Goal: Task Accomplishment & Management: Use online tool/utility

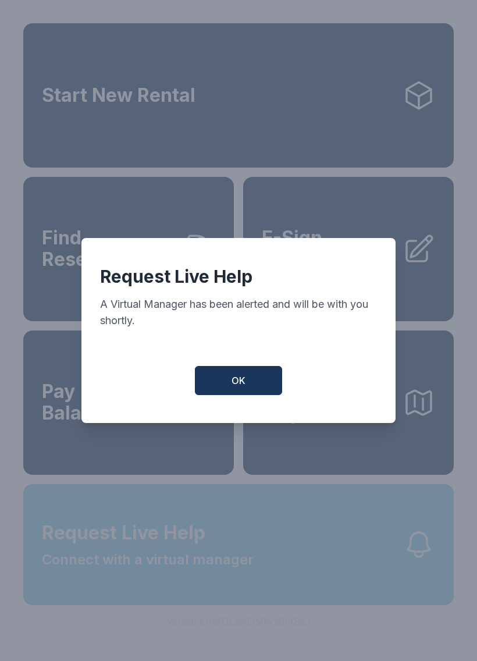
click at [249, 390] on button "OK" at bounding box center [238, 380] width 87 height 29
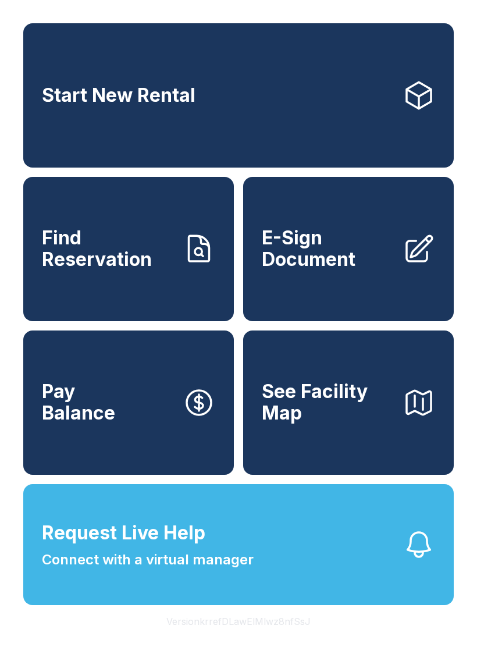
click at [252, 598] on button "Request Live Help Connect with a virtual manager" at bounding box center [238, 544] width 430 height 121
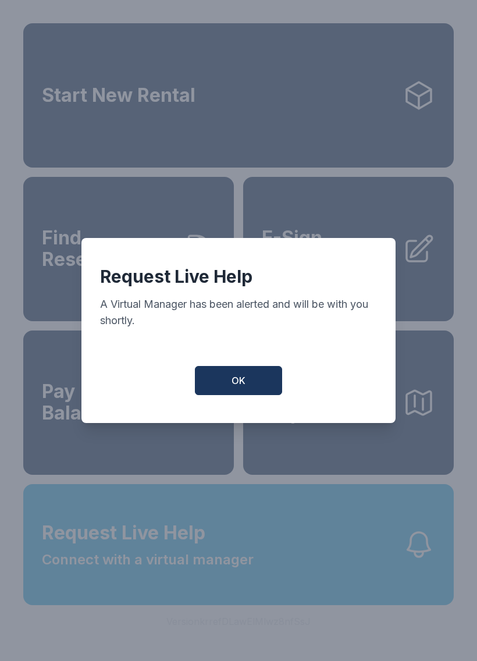
click at [246, 387] on button "OK" at bounding box center [238, 380] width 87 height 29
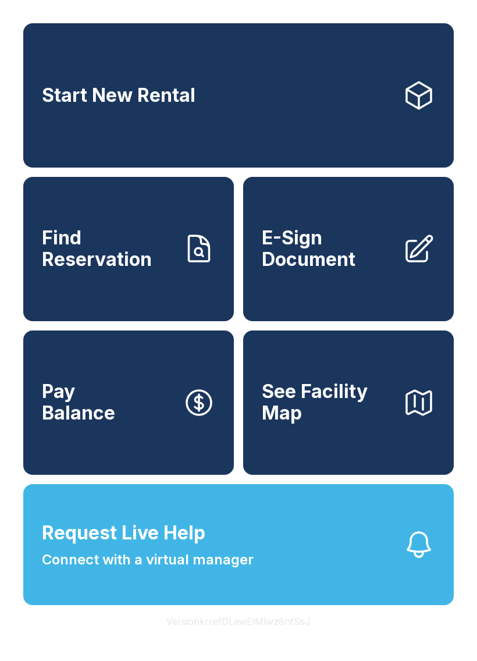
click at [337, 270] on span "E-Sign Document" at bounding box center [327, 248] width 131 height 42
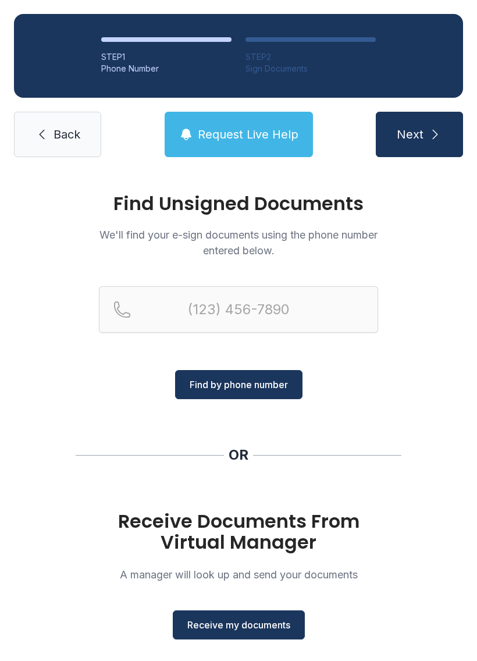
click at [65, 131] on span "Back" at bounding box center [67, 134] width 27 height 16
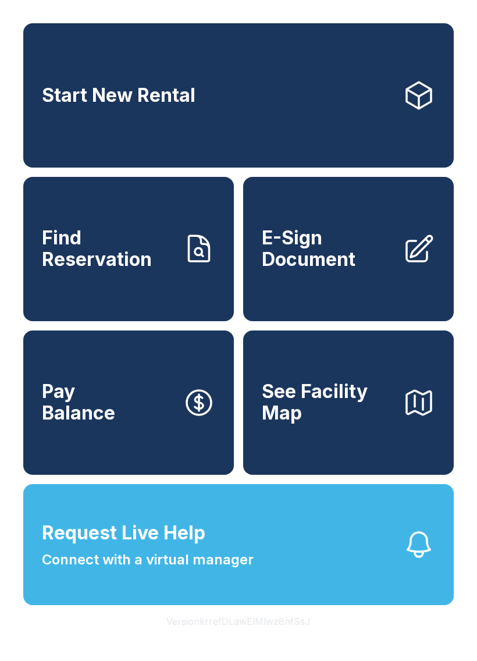
click at [321, 270] on span "E-Sign Document" at bounding box center [327, 248] width 131 height 42
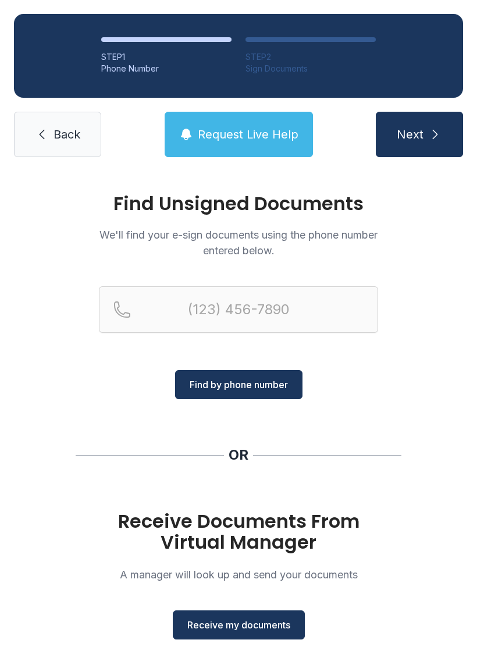
click at [254, 630] on span "Receive my documents" at bounding box center [238, 625] width 103 height 14
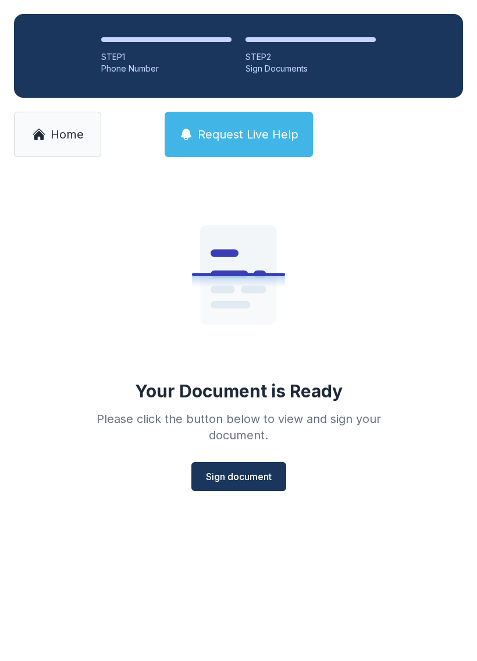
click at [248, 476] on span "Sign document" at bounding box center [239, 476] width 66 height 14
